Goal: Information Seeking & Learning: Learn about a topic

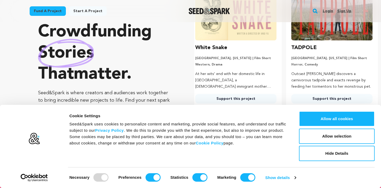
scroll to position [55, 0]
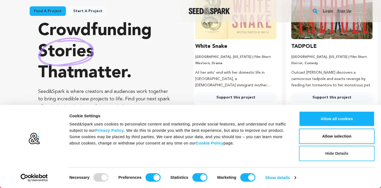
click at [303, 152] on button "Hide Details" at bounding box center [337, 153] width 76 height 15
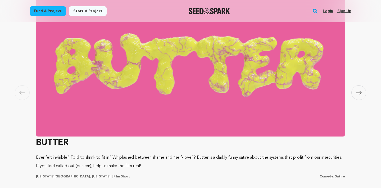
scroll to position [344, 0]
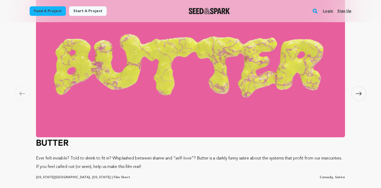
click at [358, 90] on span at bounding box center [358, 93] width 15 height 15
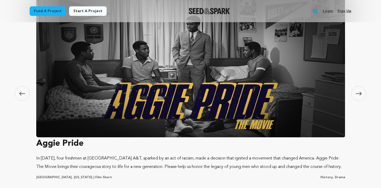
scroll to position [0, 312]
click at [358, 90] on span at bounding box center [358, 93] width 15 height 15
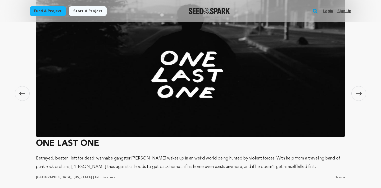
scroll to position [0, 0]
click at [22, 90] on span at bounding box center [22, 93] width 15 height 15
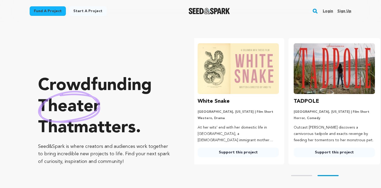
click at [216, 10] on img "Seed&Spark Homepage" at bounding box center [208, 11] width 41 height 6
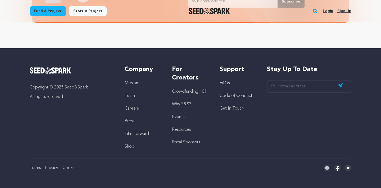
scroll to position [0, 100]
click at [191, 92] on link "Crowdfunding 101" at bounding box center [189, 92] width 35 height 4
